Goal: Information Seeking & Learning: Find contact information

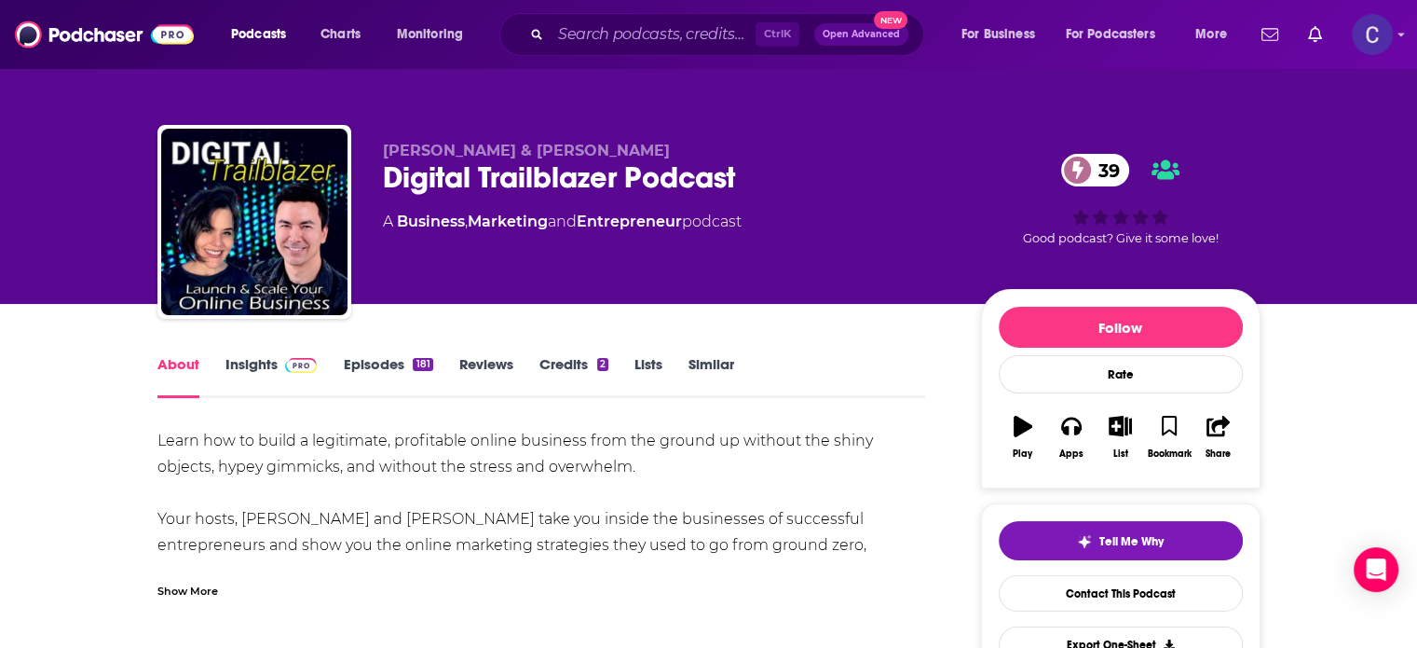
click at [239, 360] on link "Insights" at bounding box center [272, 376] width 92 height 43
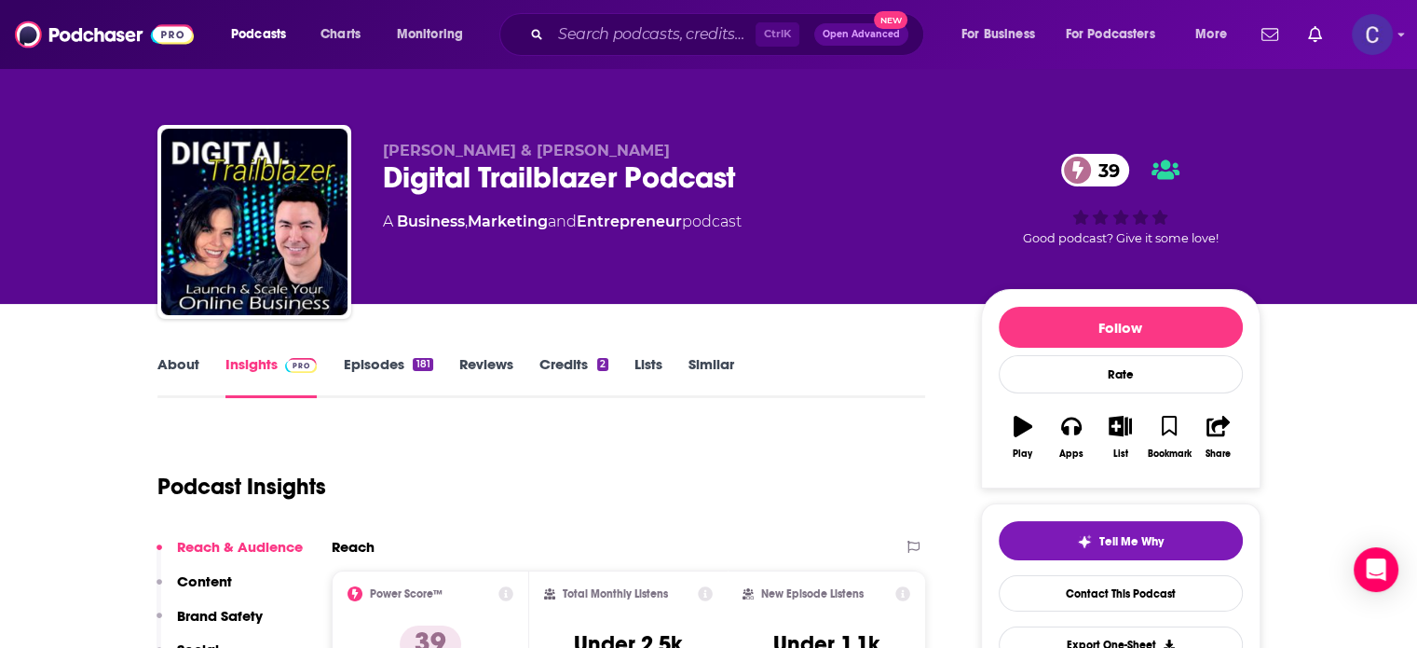
drag, startPoint x: 239, startPoint y: 360, endPoint x: 690, endPoint y: 178, distance: 487.1
click at [690, 178] on div "Digital Trailblazer Podcast 39" at bounding box center [667, 177] width 568 height 36
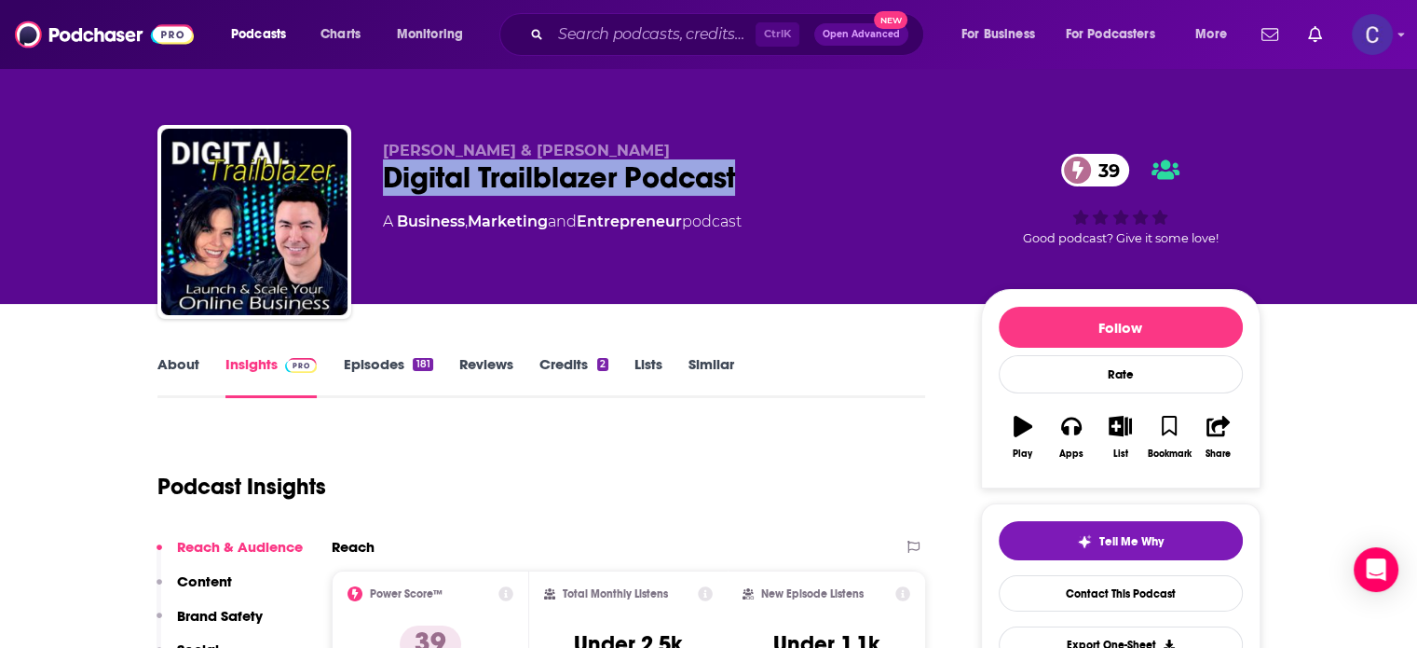
drag, startPoint x: 744, startPoint y: 173, endPoint x: 376, endPoint y: 173, distance: 367.1
click at [376, 173] on div "Leah Getts & Todd Getts Digital Trailblazer Podcast 39 A Business , Marketing a…" at bounding box center [708, 225] width 1103 height 201
copy h2 "Digital Trailblazer Podcast"
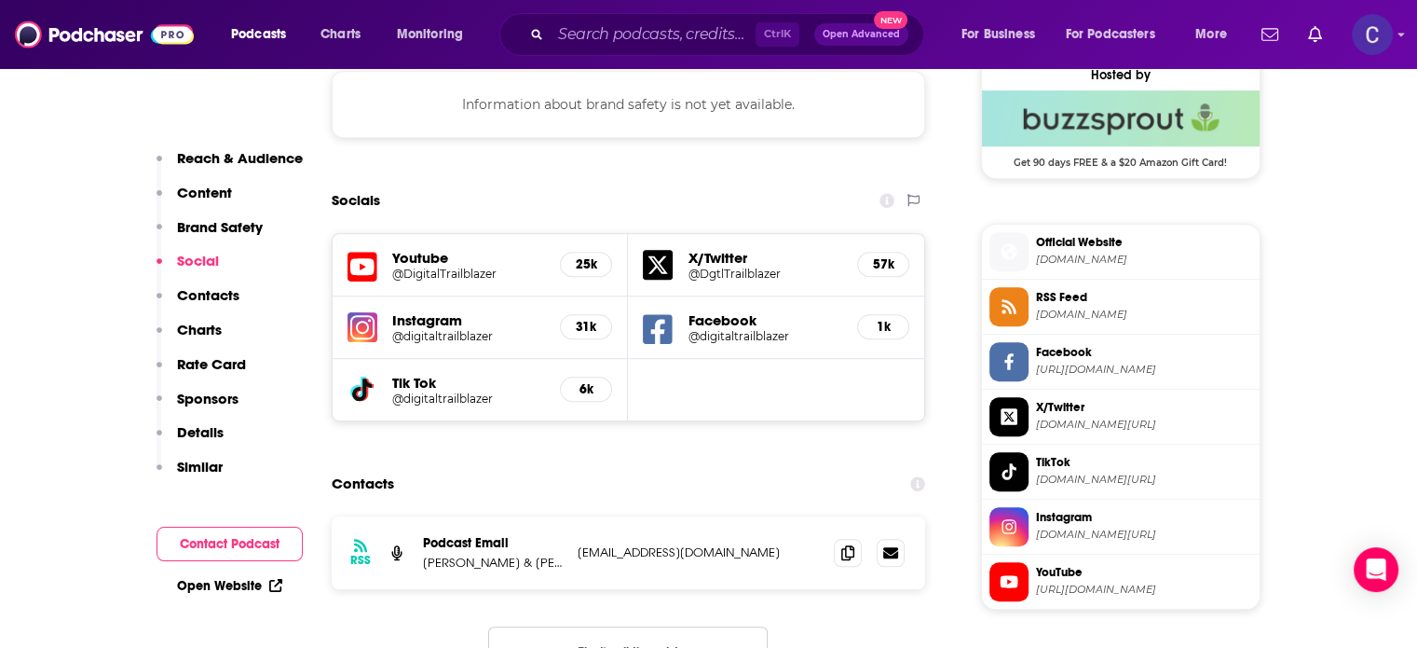
scroll to position [1398, 0]
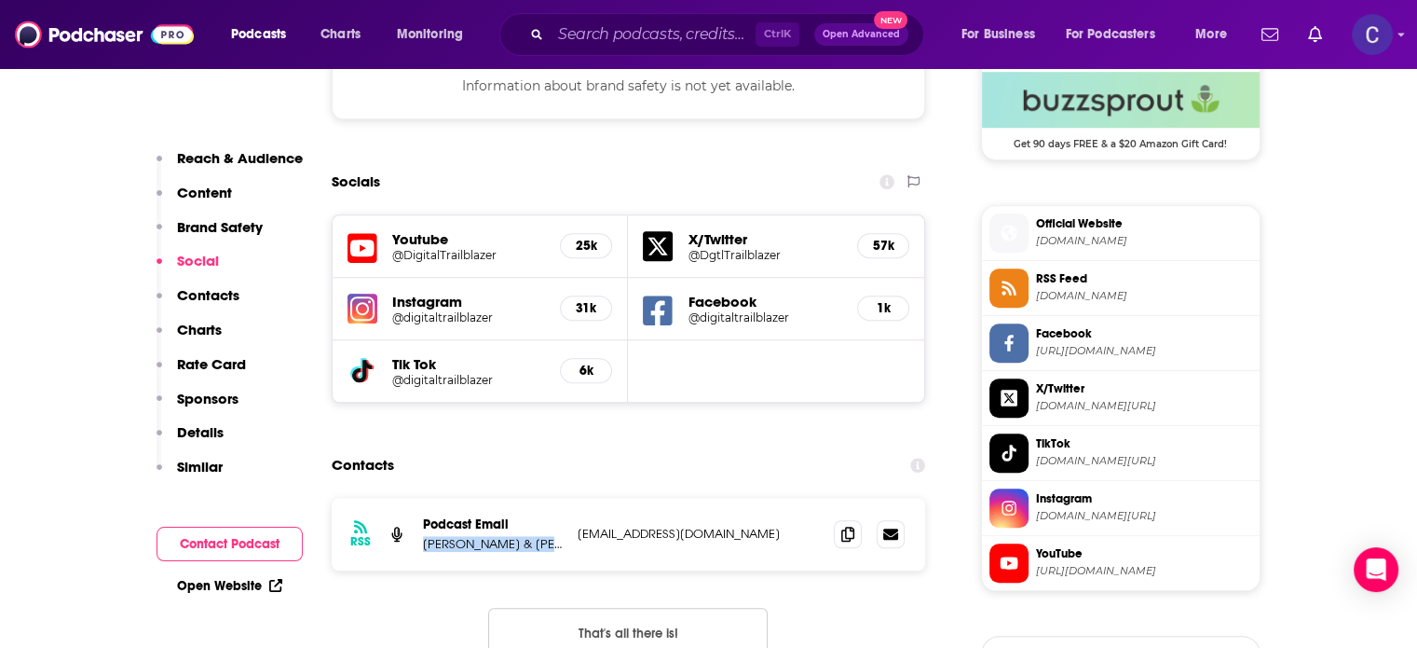
drag, startPoint x: 422, startPoint y: 544, endPoint x: 564, endPoint y: 554, distance: 142.0
click at [564, 554] on div "RSS Podcast Email Leah Getts & Todd Getts support@digitaltrailblazer.com suppor…" at bounding box center [629, 534] width 595 height 73
copy p "Leah Getts & Todd Getts"
click at [848, 537] on icon at bounding box center [847, 533] width 13 height 15
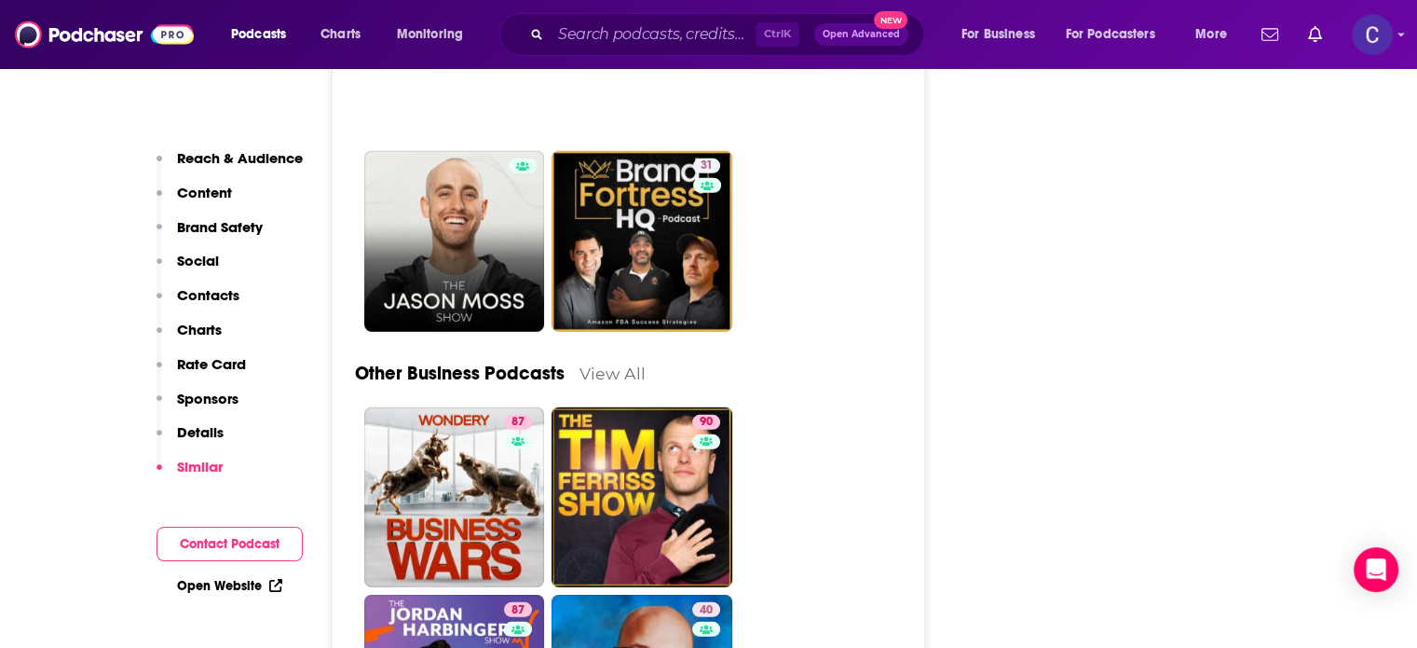
scroll to position [5311, 0]
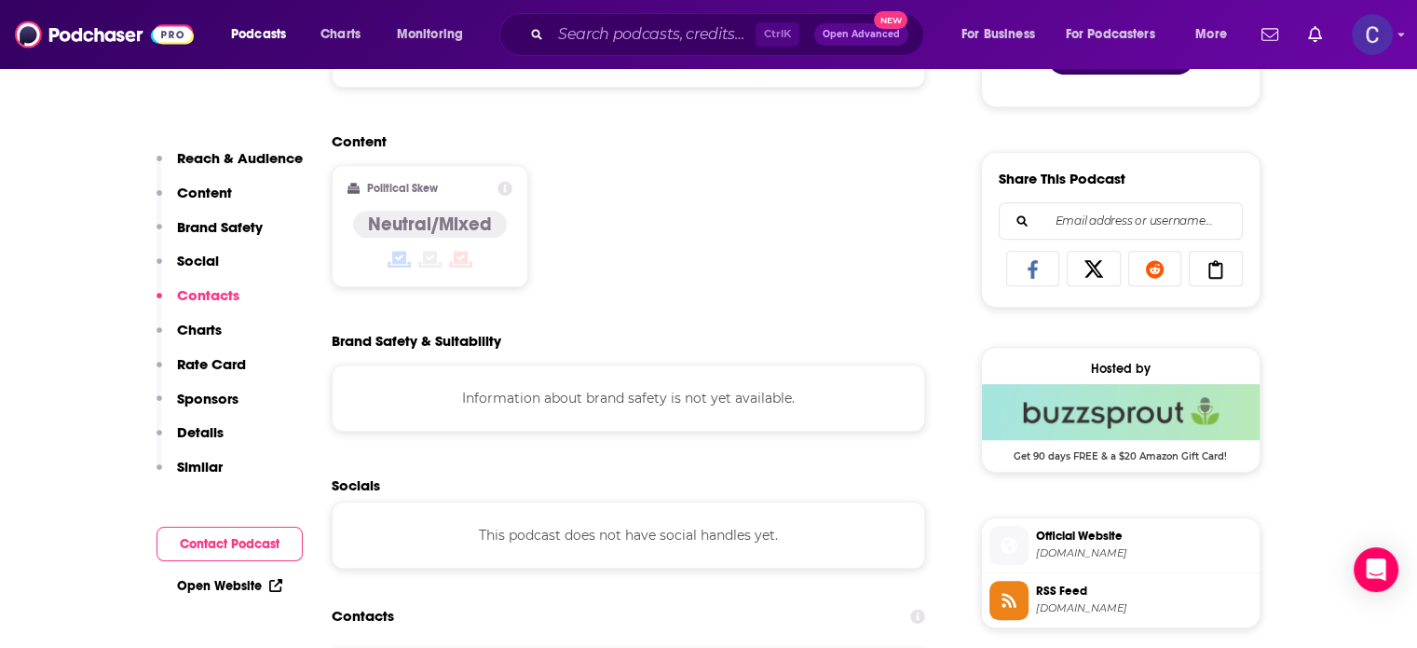
scroll to position [1398, 0]
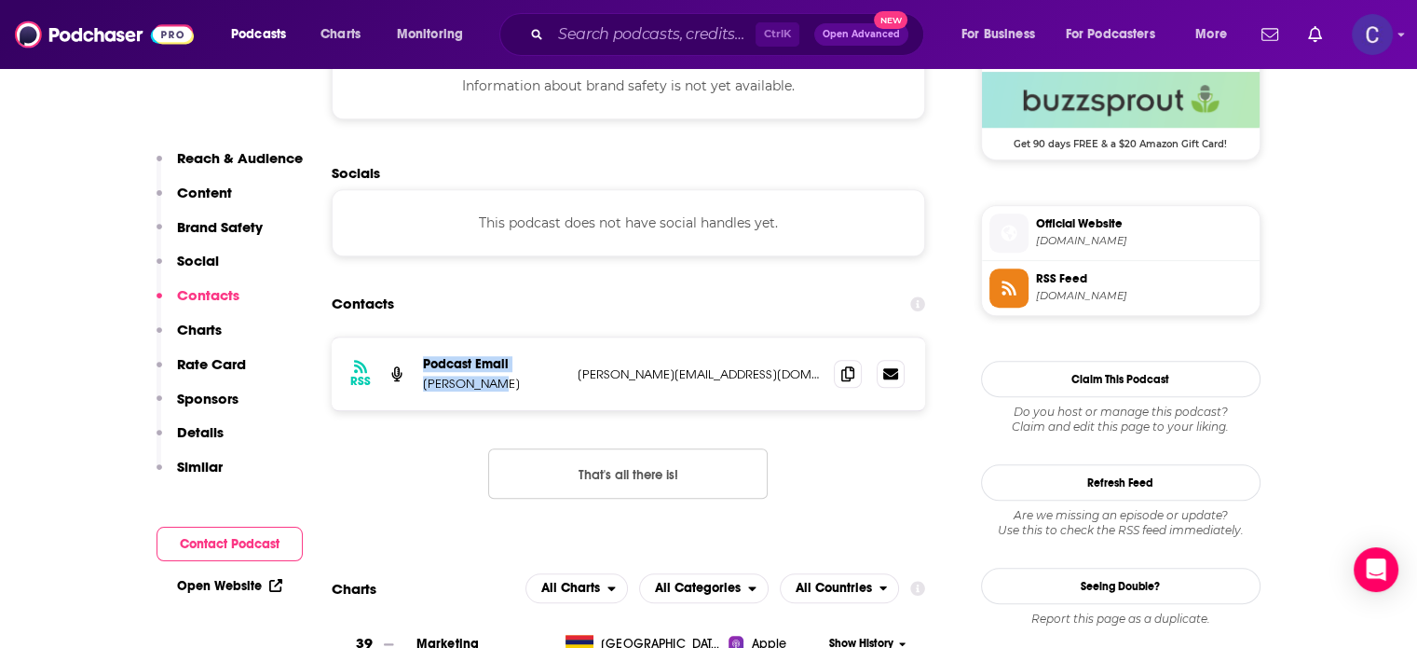
drag, startPoint x: 412, startPoint y: 387, endPoint x: 483, endPoint y: 387, distance: 70.8
click at [483, 387] on div "RSS Podcast Email Lou Blakely lou@loublakely.com lou@loublakely.com" at bounding box center [629, 373] width 595 height 73
click at [485, 387] on p "Lou Blakely" at bounding box center [493, 384] width 140 height 16
drag, startPoint x: 485, startPoint y: 387, endPoint x: 429, endPoint y: 387, distance: 55.9
click at [429, 387] on p "Lou Blakely" at bounding box center [493, 384] width 140 height 16
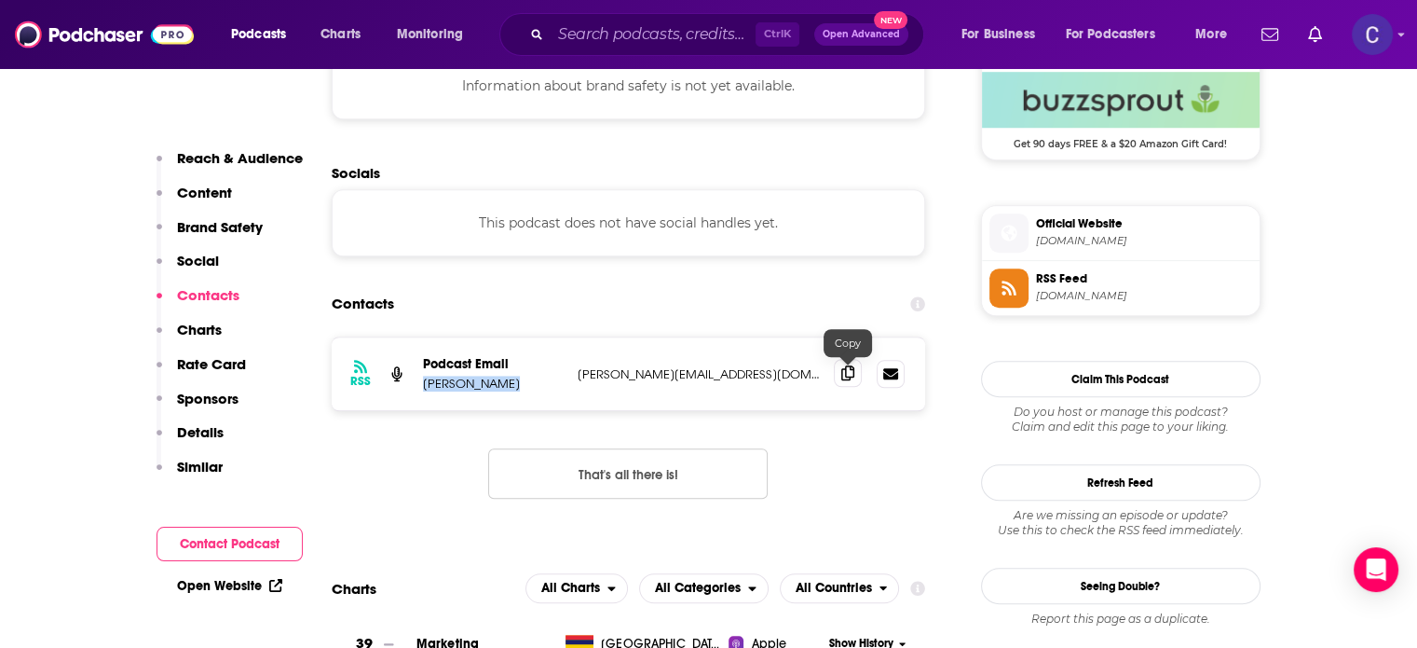
click at [855, 370] on span at bounding box center [848, 373] width 28 height 28
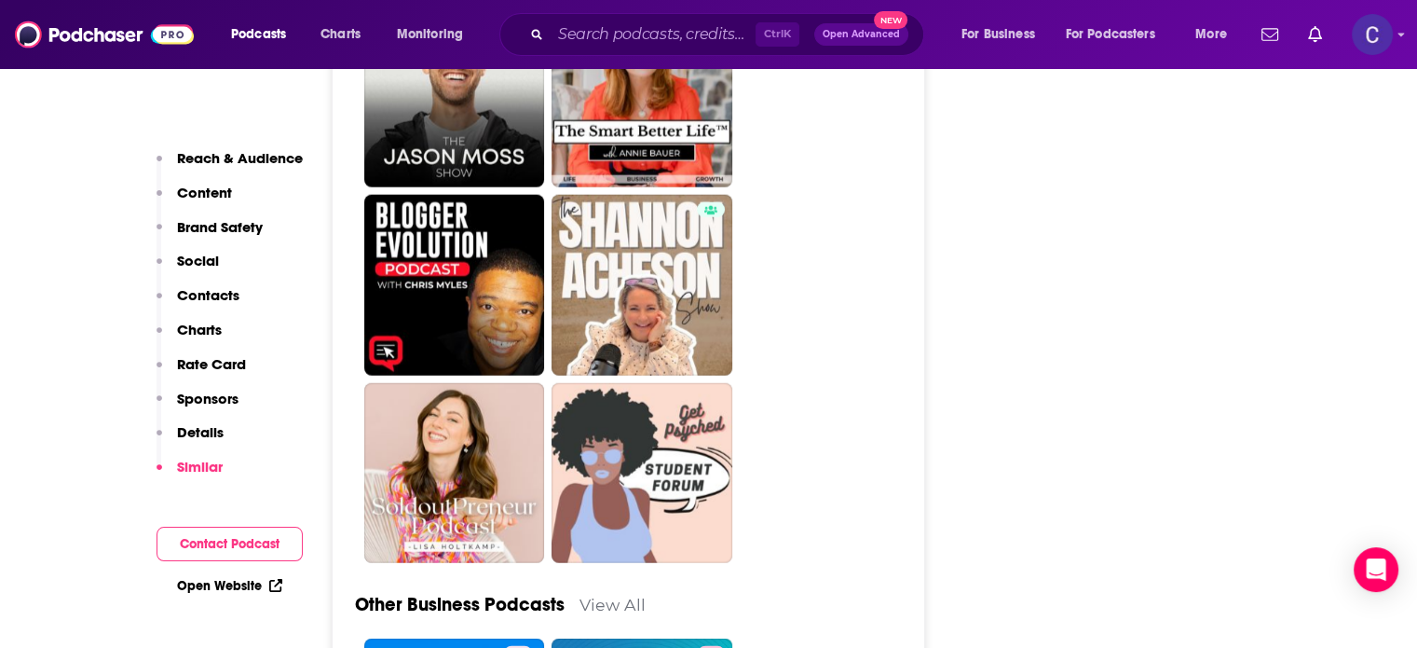
scroll to position [4846, 0]
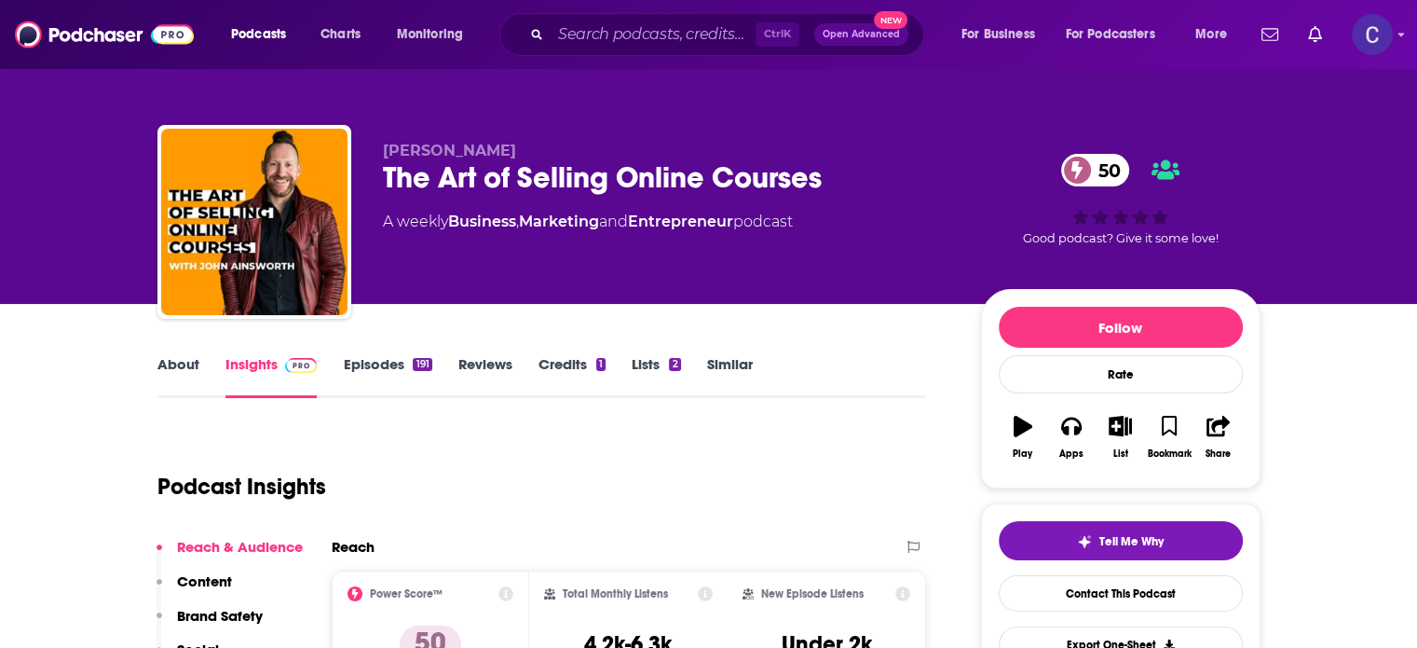
click at [171, 368] on link "About" at bounding box center [178, 376] width 42 height 43
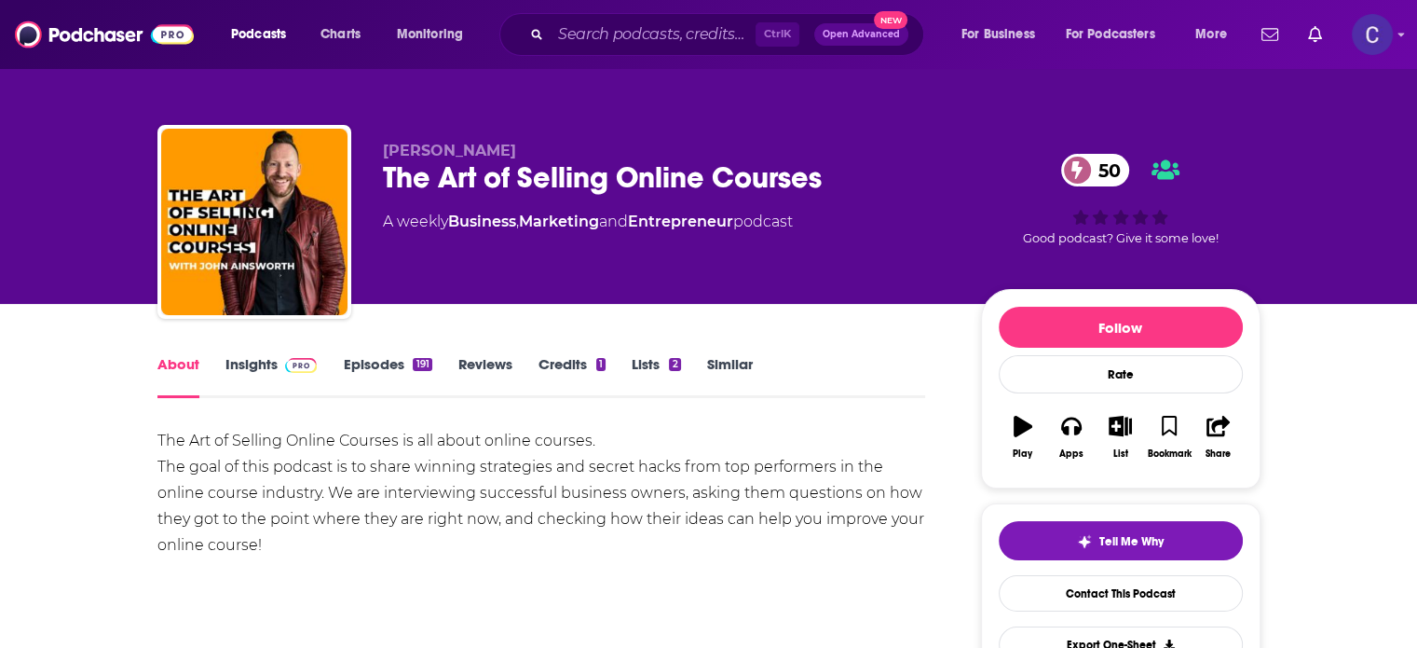
click at [256, 362] on link "Insights" at bounding box center [272, 376] width 92 height 43
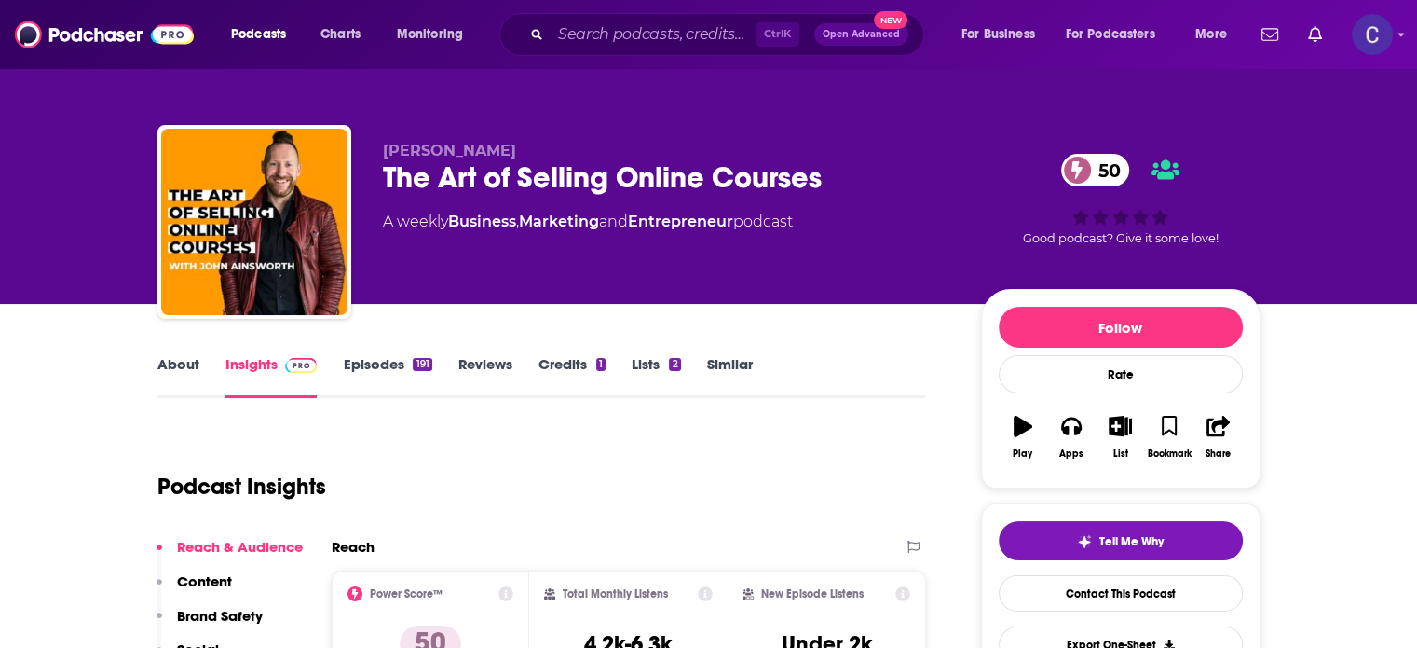
scroll to position [93, 0]
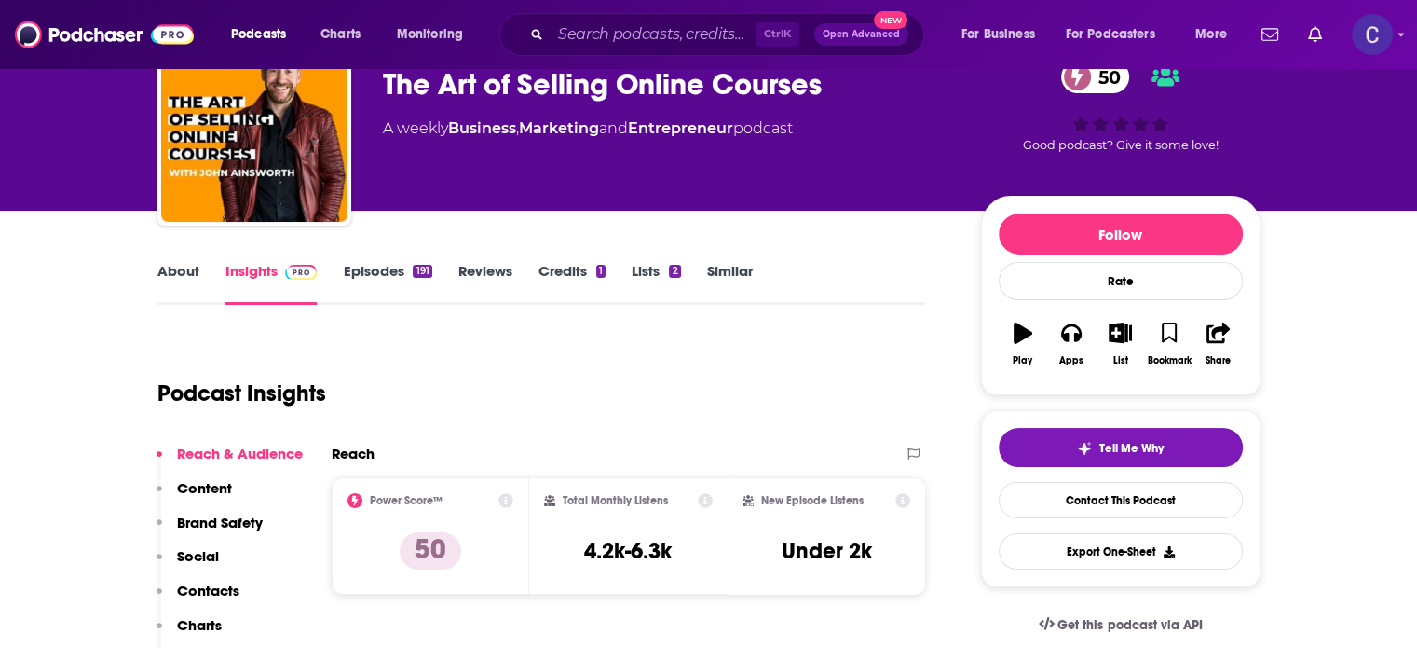
click at [388, 268] on link "Episodes 191" at bounding box center [387, 283] width 89 height 43
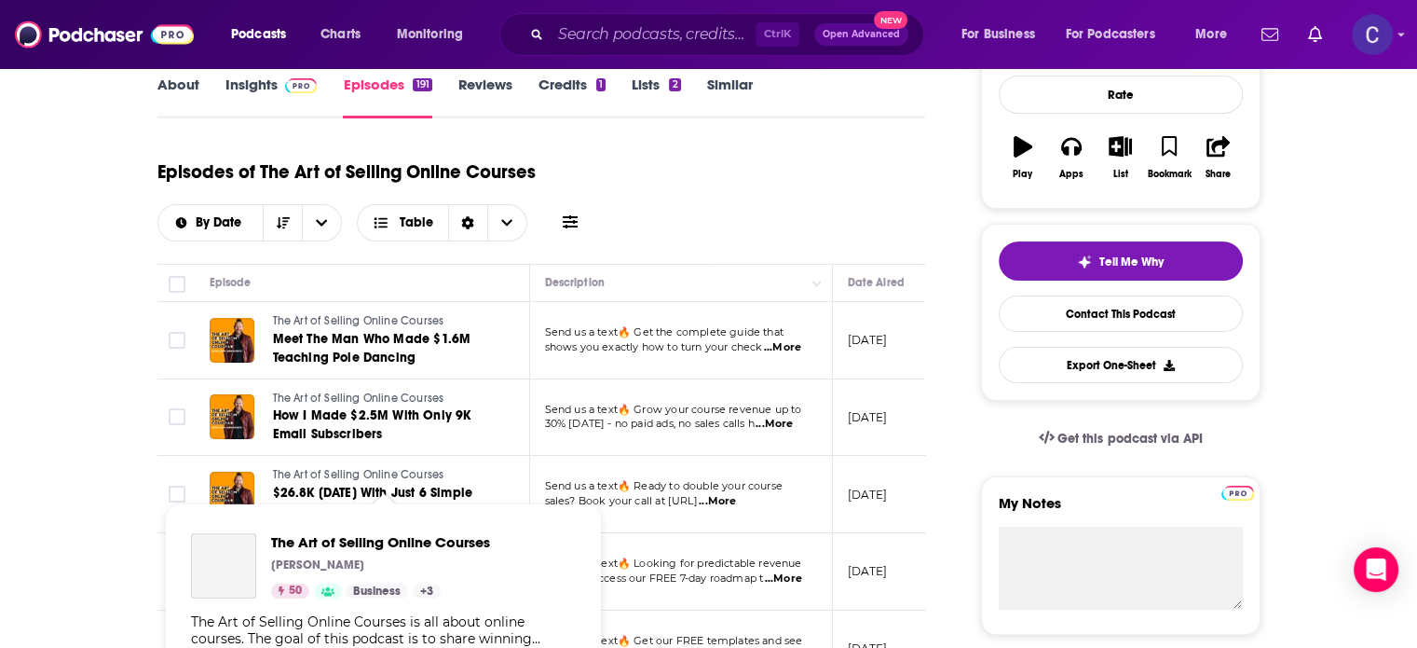
scroll to position [466, 0]
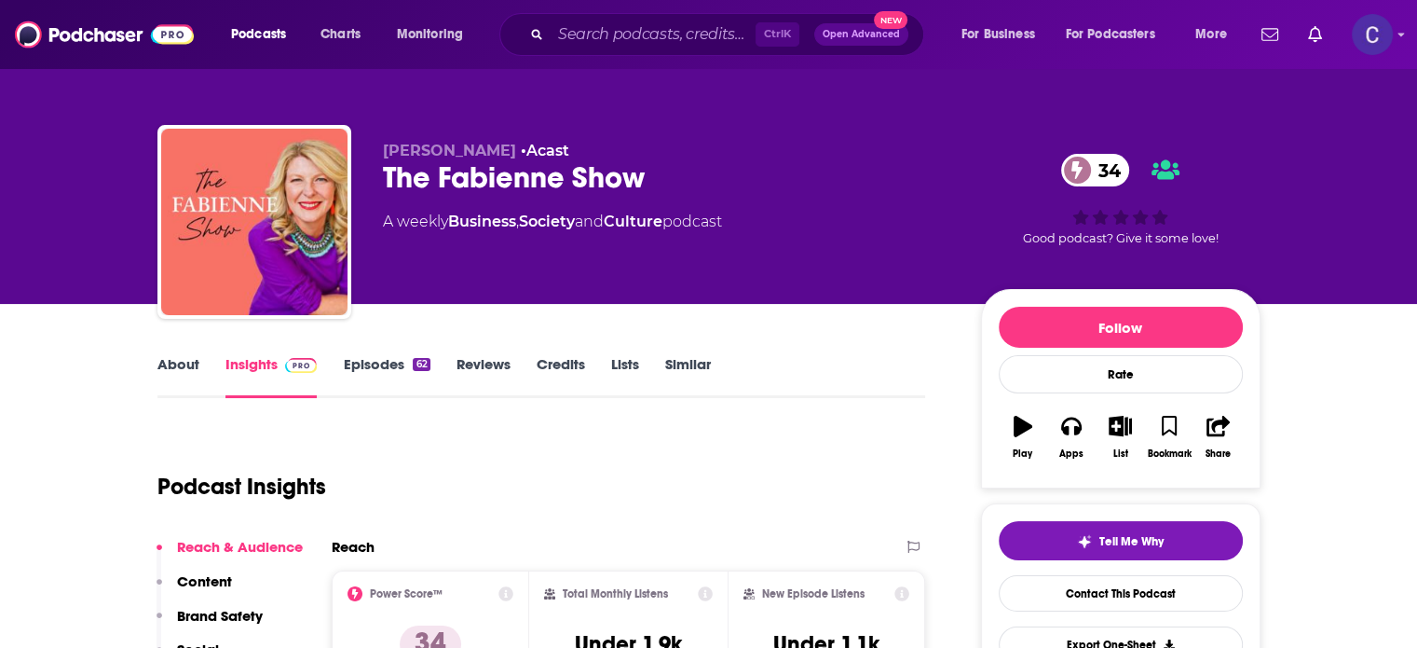
click at [176, 353] on div "About Insights Episodes 62 Reviews Credits Lists Similar" at bounding box center [541, 375] width 769 height 46
click at [179, 362] on link "About" at bounding box center [178, 376] width 42 height 43
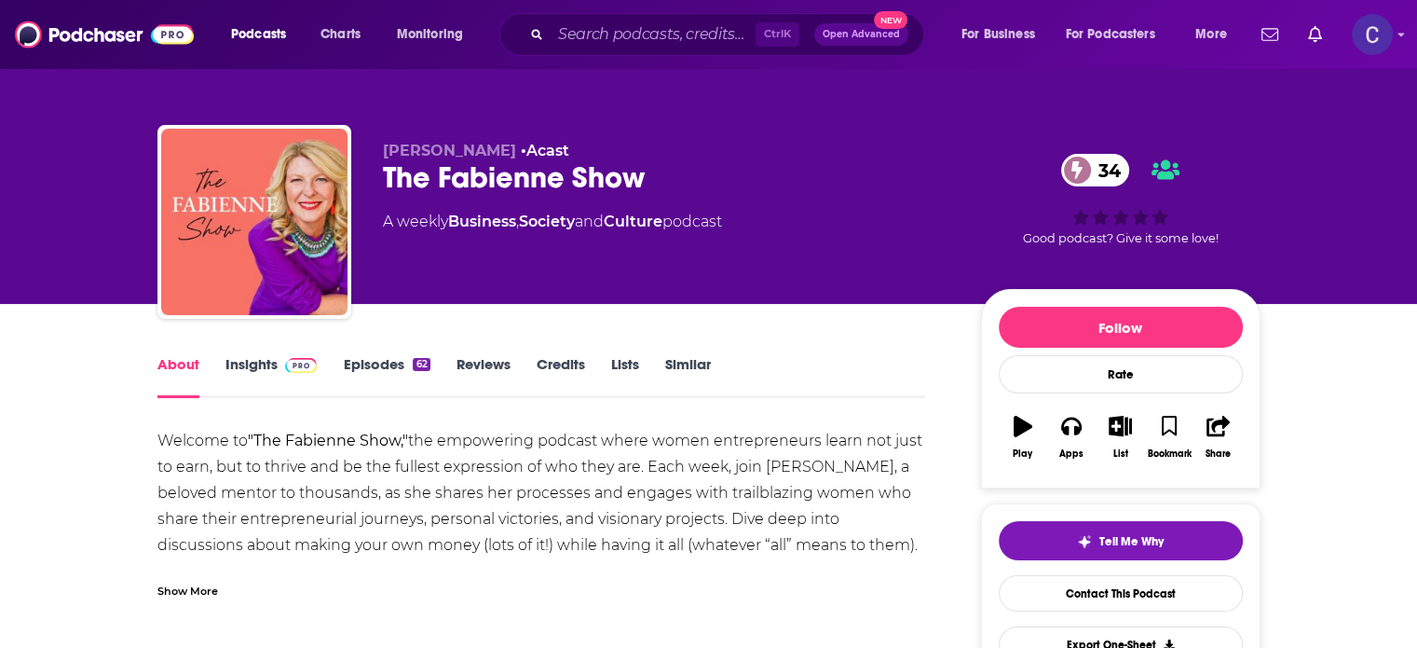
click at [376, 363] on link "Episodes 62" at bounding box center [386, 376] width 87 height 43
